Goal: Task Accomplishment & Management: Complete application form

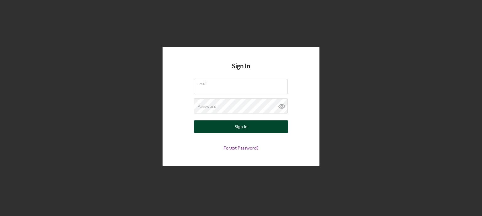
type input "[EMAIL_ADDRESS][DOMAIN_NAME]"
click at [216, 129] on button "Sign In" at bounding box center [241, 127] width 94 height 13
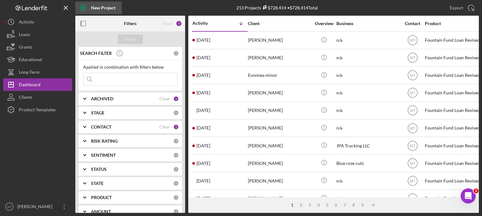
click at [84, 8] on icon "button" at bounding box center [83, 7] width 3 height 3
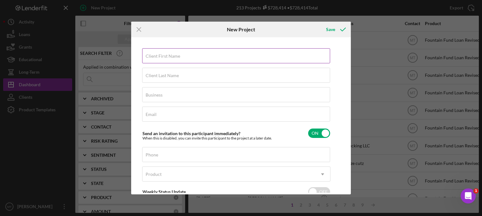
click at [176, 56] on label "Client First Name" at bounding box center [163, 56] width 35 height 5
click at [176, 56] on input "Client First Name" at bounding box center [236, 55] width 188 height 15
click at [176, 53] on label "Client First Name" at bounding box center [163, 54] width 35 height 5
click at [176, 53] on input "Client First Name" at bounding box center [236, 53] width 188 height 15
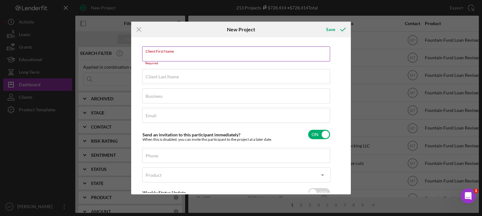
click at [149, 56] on input "Client First Name" at bounding box center [236, 53] width 188 height 15
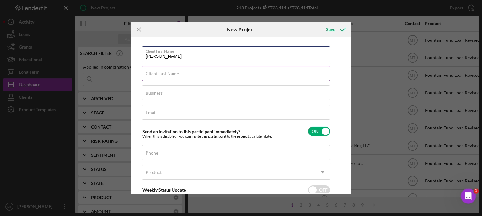
type input "[PERSON_NAME]"
click at [162, 79] on input "Client Last Name" at bounding box center [236, 73] width 188 height 15
type input "[PERSON_NAME]"
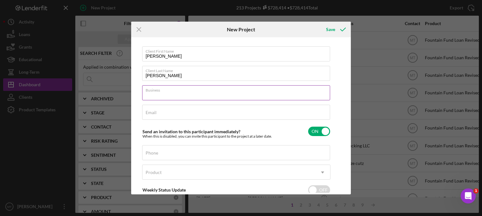
click at [167, 95] on input "Business" at bounding box center [236, 92] width 188 height 15
type input "n/a"
click at [155, 155] on label "Phone" at bounding box center [152, 153] width 13 height 5
click at [155, 155] on input "Phone" at bounding box center [236, 152] width 188 height 15
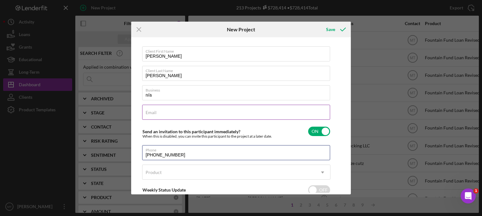
type input "[PHONE_NUMBER]"
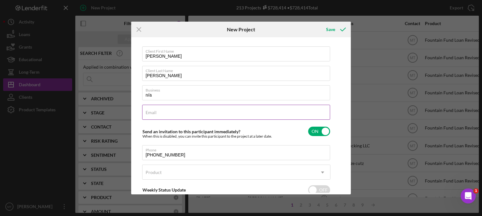
click at [159, 115] on input "Email" at bounding box center [236, 112] width 188 height 15
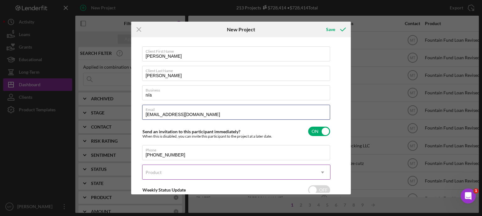
type input "[EMAIL_ADDRESS][DOMAIN_NAME]"
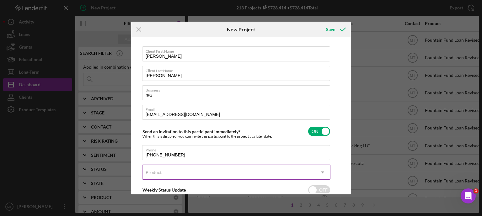
click at [163, 174] on div "Product" at bounding box center [229, 172] width 173 height 14
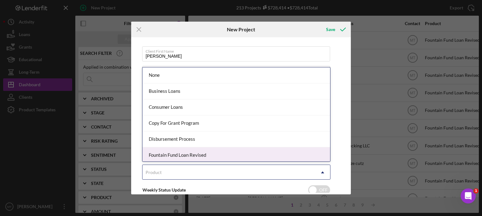
click at [183, 157] on div "Fountain Fund Loan Revised" at bounding box center [237, 156] width 188 height 16
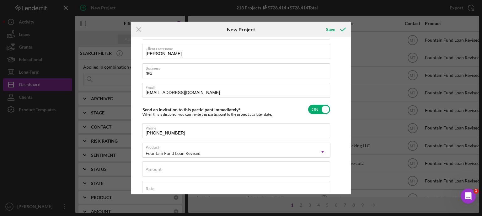
scroll to position [47, 0]
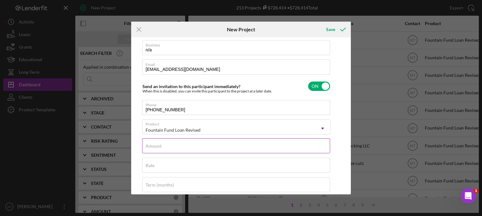
click at [209, 148] on input "Amount" at bounding box center [236, 145] width 188 height 15
type input "$13,000"
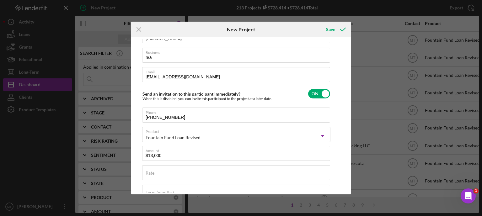
scroll to position [47, 0]
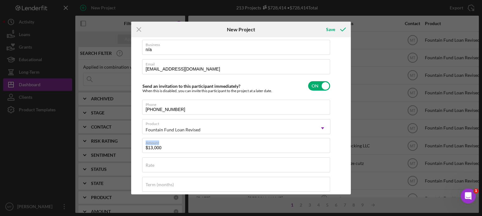
drag, startPoint x: 347, startPoint y: 118, endPoint x: 347, endPoint y: 141, distance: 22.6
click at [347, 141] on div "Client First Name [PERSON_NAME] Client Last Name [PERSON_NAME] Business n/a Ema…" at bounding box center [241, 116] width 217 height 154
click at [336, 173] on div "Client First Name [PERSON_NAME] Client Last Name [PERSON_NAME] Business n/a Ema…" at bounding box center [241, 116] width 217 height 154
drag, startPoint x: 349, startPoint y: 134, endPoint x: 349, endPoint y: 104, distance: 30.1
click at [349, 104] on div "Client First Name [PERSON_NAME] Client Last Name [PERSON_NAME] Business n/a Ema…" at bounding box center [241, 115] width 220 height 157
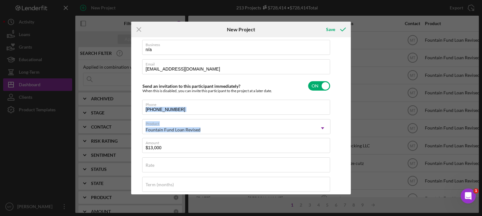
click at [340, 53] on div "Client First Name [PERSON_NAME] Client Last Name [PERSON_NAME] Business n/a Ema…" at bounding box center [241, 116] width 217 height 154
click at [344, 30] on icon "submit" at bounding box center [343, 30] width 16 height 16
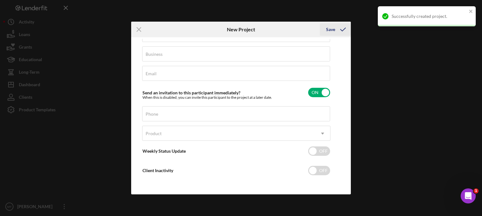
scroll to position [40, 0]
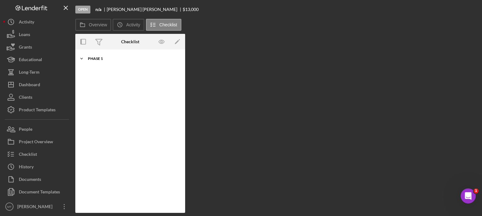
click at [81, 59] on icon "Icon/Expander" at bounding box center [81, 58] width 13 height 13
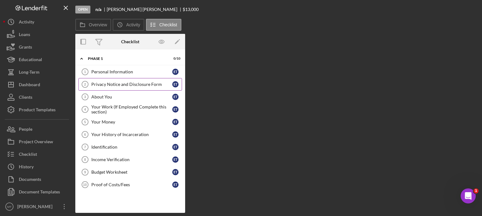
click at [128, 84] on div "Privacy Notice and Disclosure Form" at bounding box center [131, 84] width 81 height 5
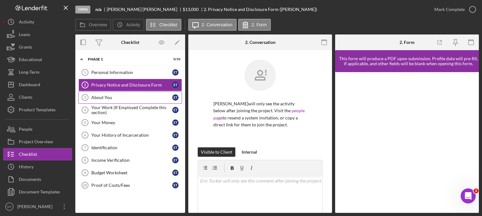
click at [114, 95] on div "About You" at bounding box center [131, 97] width 81 height 5
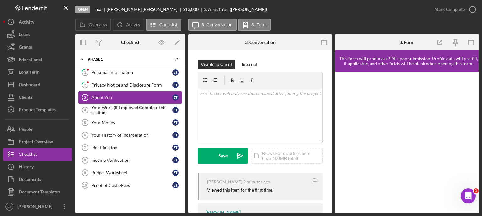
click at [114, 95] on div "About You" at bounding box center [131, 97] width 81 height 5
click at [108, 98] on div "About You" at bounding box center [131, 97] width 81 height 5
click at [108, 104] on link "Your Work (If Employed Complete this section) 4 Your Work (If Employed Complete…" at bounding box center [130, 110] width 104 height 13
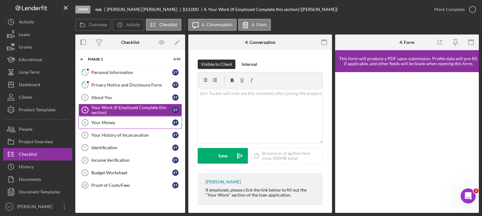
click at [103, 121] on div "Your Money" at bounding box center [131, 122] width 81 height 5
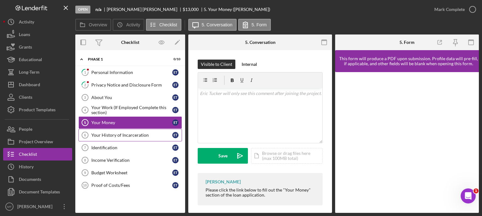
click at [100, 132] on link "Your History of Incarceration 6 Your History of Incarceration E T" at bounding box center [130, 135] width 104 height 13
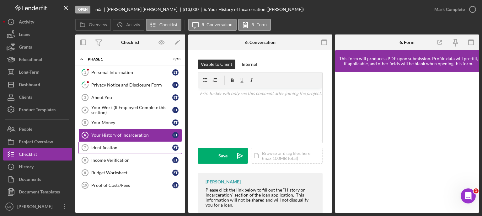
click at [95, 145] on div "Identification" at bounding box center [131, 147] width 81 height 5
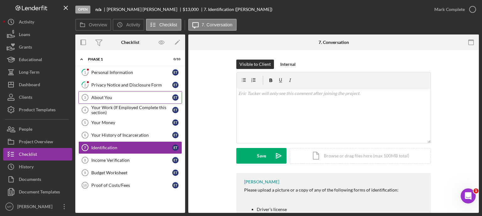
click at [108, 99] on div "About You" at bounding box center [131, 97] width 81 height 5
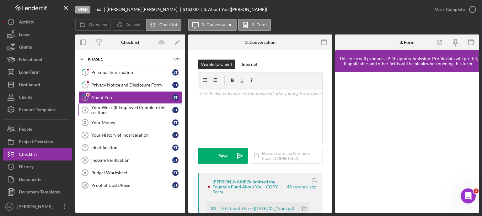
click at [106, 107] on div "Your Work (If Employed Complete this section)" at bounding box center [131, 110] width 81 height 10
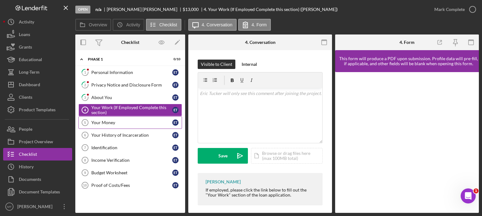
click at [102, 120] on div "Your Money" at bounding box center [131, 122] width 81 height 5
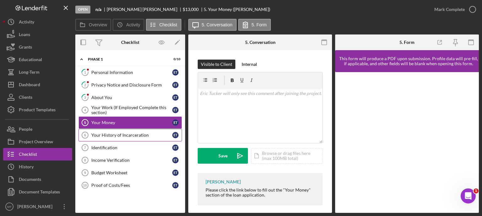
click at [99, 133] on div "Your History of Incarceration" at bounding box center [131, 135] width 81 height 5
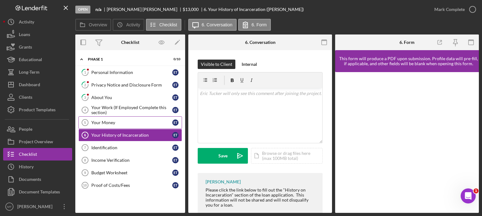
click at [124, 122] on div "Your Money" at bounding box center [131, 122] width 81 height 5
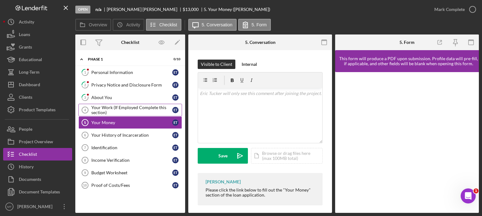
click at [119, 107] on div "Your Work (If Employed Complete this section)" at bounding box center [131, 110] width 81 height 10
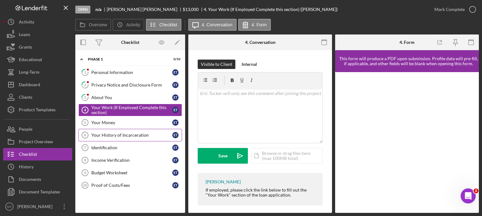
click at [105, 136] on div "Your History of Incarceration" at bounding box center [131, 135] width 81 height 5
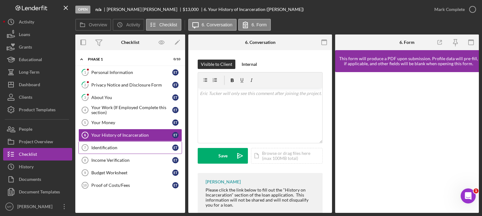
click at [102, 144] on link "Identification 7 Identification E T" at bounding box center [130, 148] width 104 height 13
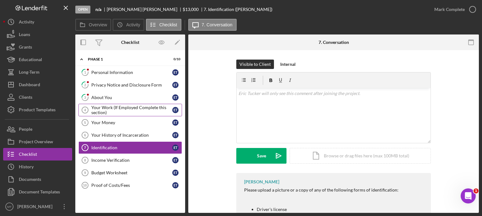
click at [117, 111] on div "Your Work (If Employed Complete this section)" at bounding box center [131, 110] width 81 height 10
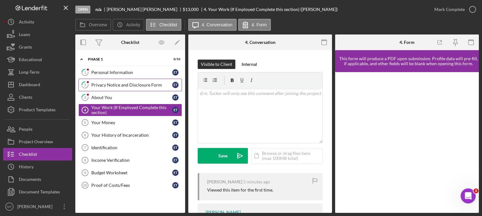
click at [121, 82] on link "2 Privacy Notice and Disclosure Form E T" at bounding box center [130, 85] width 104 height 13
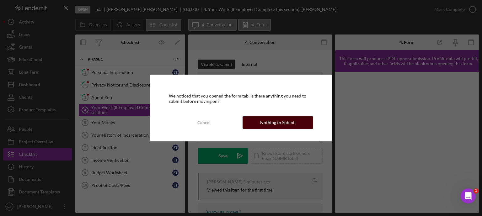
click at [259, 124] on button "Nothing to Submit" at bounding box center [278, 122] width 71 height 13
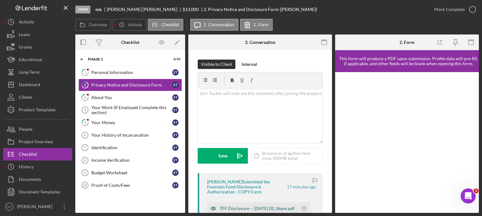
click at [234, 207] on div "TFF Disclosure -- [DATE] 02_06pm.pdf" at bounding box center [257, 208] width 75 height 5
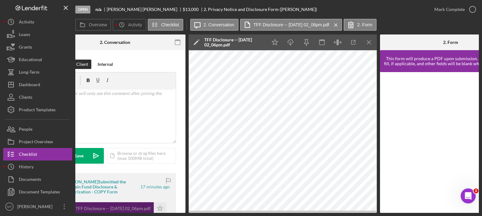
scroll to position [0, 146]
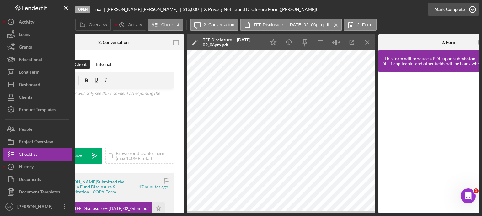
click at [472, 11] on icon "button" at bounding box center [473, 10] width 16 height 16
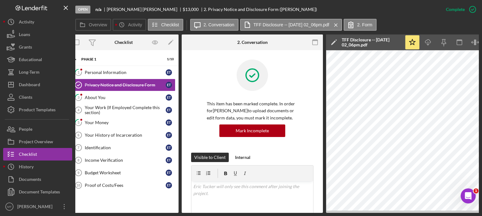
scroll to position [0, 0]
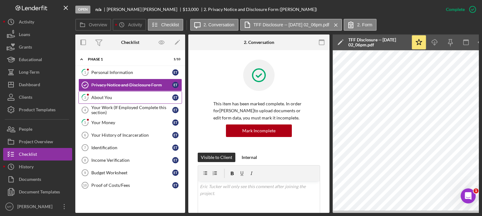
click at [127, 97] on div "About You" at bounding box center [131, 97] width 81 height 5
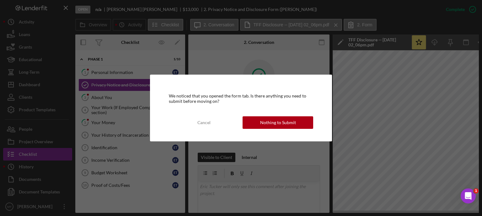
click at [254, 116] on div "We noticed that you opened the form tab. Is there anything you need to submit b…" at bounding box center [241, 108] width 182 height 67
click at [249, 123] on button "Nothing to Submit" at bounding box center [278, 122] width 71 height 13
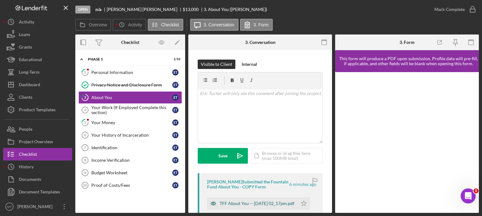
click at [234, 205] on div "TFF About You -- [DATE] 02_17pm.pdf" at bounding box center [257, 203] width 75 height 5
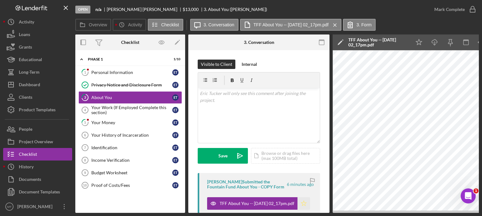
click at [301, 205] on icon "Icon/Star" at bounding box center [304, 203] width 13 height 13
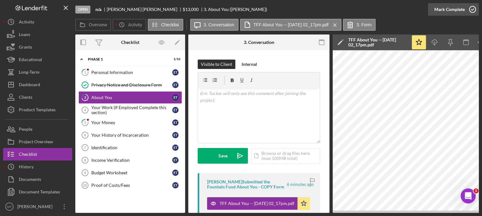
click at [472, 11] on icon "button" at bounding box center [473, 10] width 16 height 16
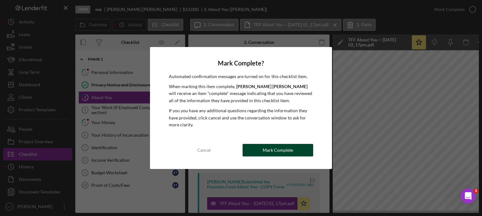
click at [270, 154] on div "Mark Complete" at bounding box center [278, 150] width 30 height 13
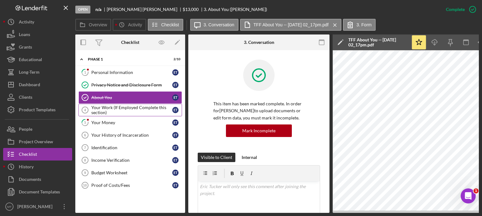
click at [149, 109] on div "Your Work (If Employed Complete this section)" at bounding box center [131, 110] width 81 height 10
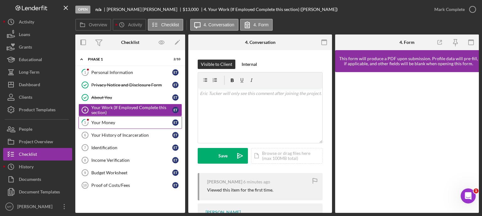
click at [108, 123] on div "Your Money" at bounding box center [131, 122] width 81 height 5
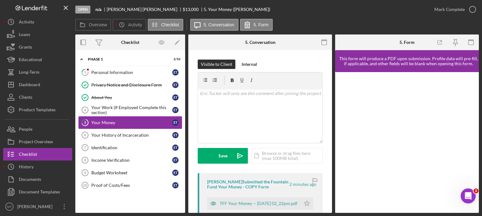
click at [149, 117] on link "5 Your Money E T" at bounding box center [130, 122] width 104 height 13
click at [237, 204] on div "TFF Your Money -- [DATE] 02_22pm.pdf" at bounding box center [259, 203] width 78 height 5
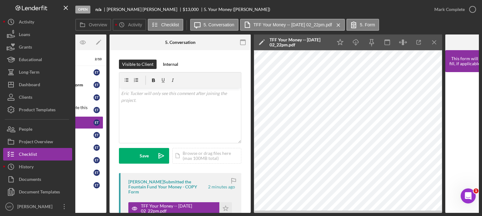
scroll to position [0, 89]
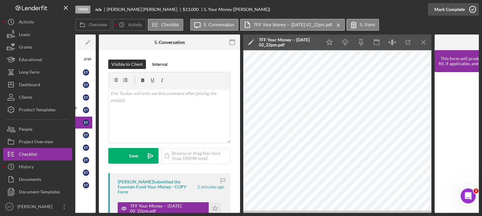
click at [473, 9] on icon "button" at bounding box center [473, 10] width 16 height 16
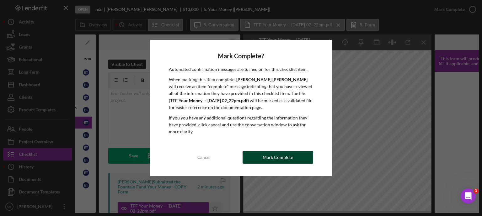
click at [296, 151] on button "Mark Complete" at bounding box center [278, 157] width 71 height 13
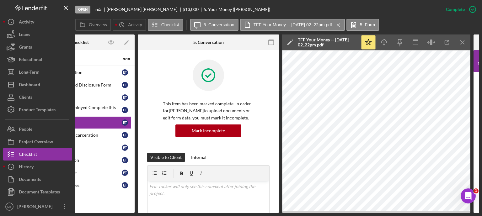
scroll to position [0, 0]
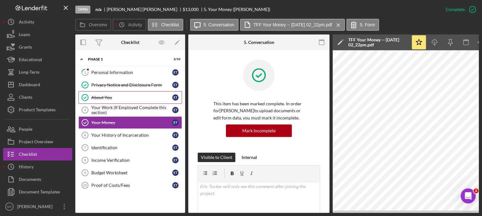
click at [115, 100] on link "About You About You E T" at bounding box center [130, 97] width 104 height 13
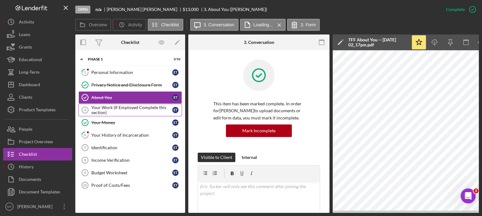
click at [128, 109] on div "Your Work (If Employed Complete this section)" at bounding box center [131, 110] width 81 height 10
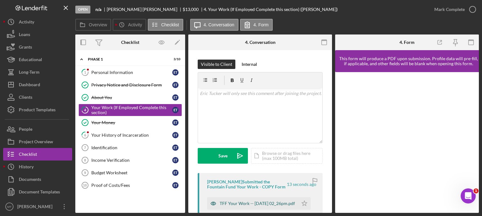
click at [235, 203] on div "TFF Your Work -- [DATE] 02_26pm.pdf" at bounding box center [257, 203] width 75 height 5
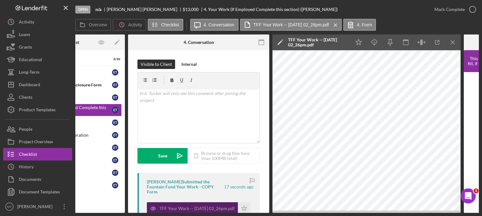
scroll to position [0, 72]
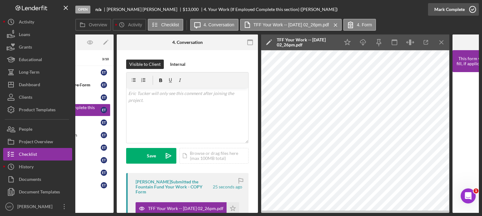
click at [474, 11] on icon "button" at bounding box center [473, 10] width 16 height 16
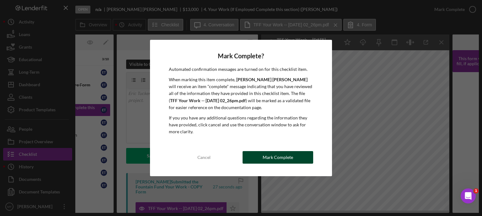
click at [288, 153] on div "Mark Complete" at bounding box center [278, 157] width 30 height 13
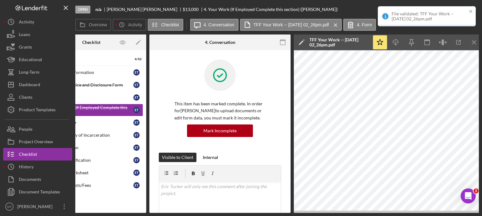
scroll to position [0, 0]
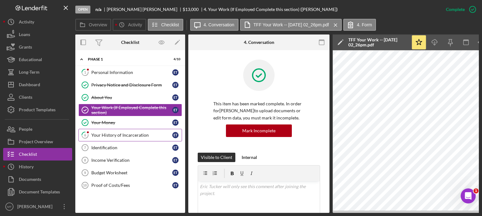
click at [133, 135] on div "Your History of Incarceration" at bounding box center [131, 135] width 81 height 5
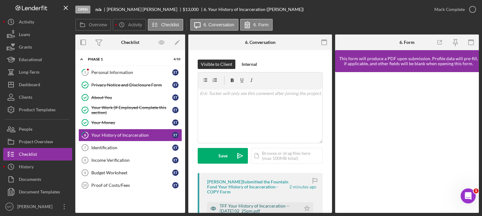
click at [235, 205] on div "TFF Your History of Incarceration -- [DATE] 02_25pm.pdf" at bounding box center [259, 209] width 78 height 10
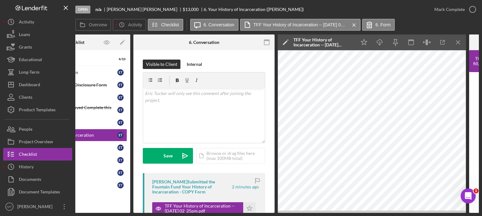
scroll to position [0, 56]
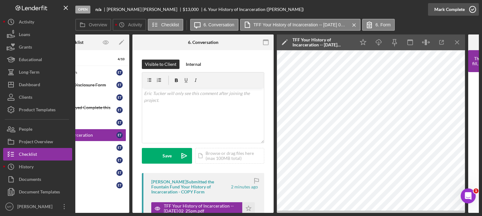
click at [473, 11] on icon "button" at bounding box center [473, 10] width 16 height 16
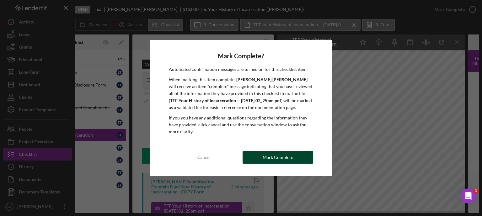
click at [295, 157] on button "Mark Complete" at bounding box center [278, 157] width 71 height 13
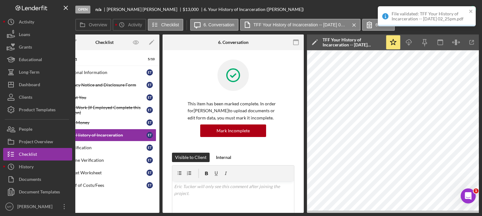
scroll to position [0, 0]
